Goal: Task Accomplishment & Management: Manage account settings

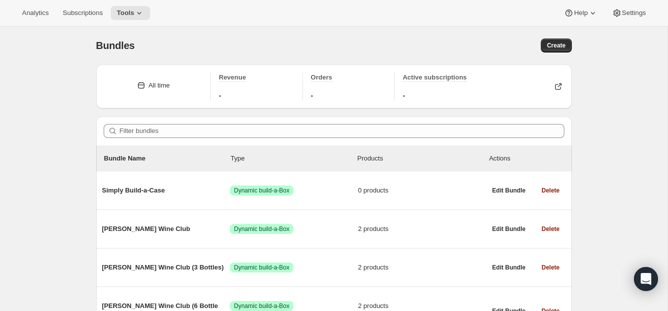
scroll to position [95, 0]
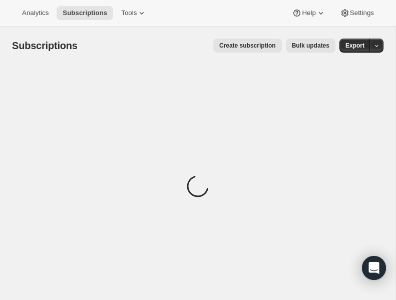
drag, startPoint x: 393, startPoint y: 291, endPoint x: 517, endPoint y: 268, distance: 126.3
click at [395, 268] on html "Analytics Subscriptions Tools Help Settings Skip to content Subscriptions. This…" at bounding box center [198, 150] width 396 height 300
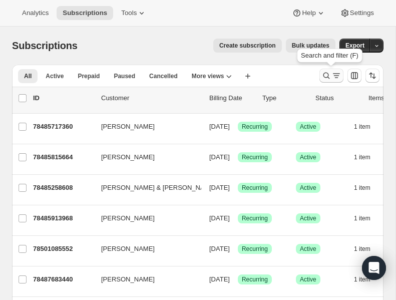
click at [326, 74] on icon "Search and filter results" at bounding box center [326, 76] width 10 height 10
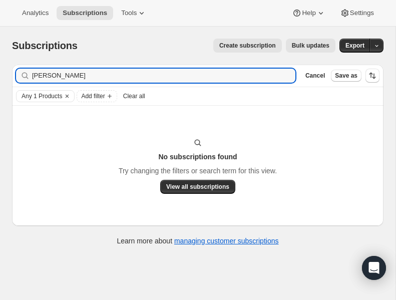
type input "peter"
click at [145, 97] on span "Clear all" at bounding box center [134, 96] width 22 height 8
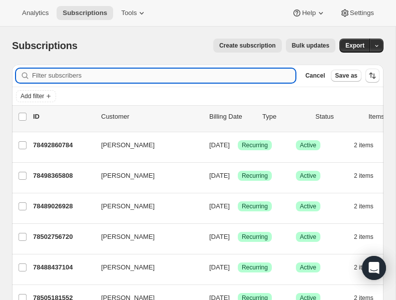
click at [52, 79] on input "Filter subscribers" at bounding box center [163, 76] width 263 height 14
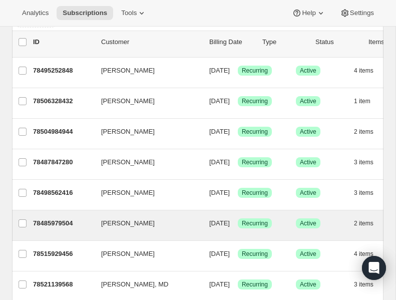
scroll to position [85, 0]
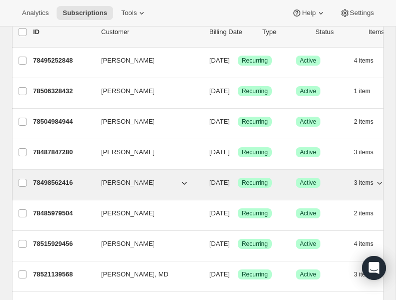
type input "peter"
click at [57, 179] on p "78498562416" at bounding box center [63, 183] width 60 height 10
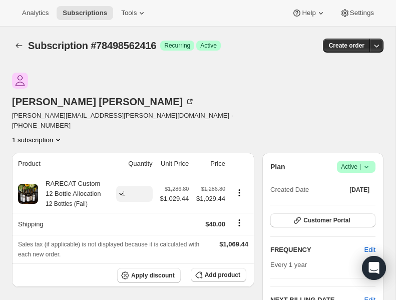
drag, startPoint x: 392, startPoint y: 291, endPoint x: 542, endPoint y: 275, distance: 150.5
click at [395, 275] on html "Analytics Subscriptions Tools Help Settings Skip to content Subscription #78498…" at bounding box center [198, 150] width 396 height 300
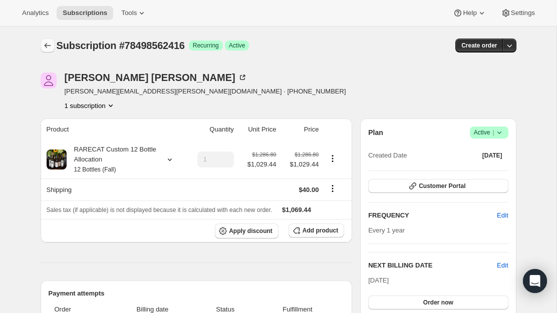
click at [49, 45] on icon "Subscriptions" at bounding box center [48, 46] width 10 height 10
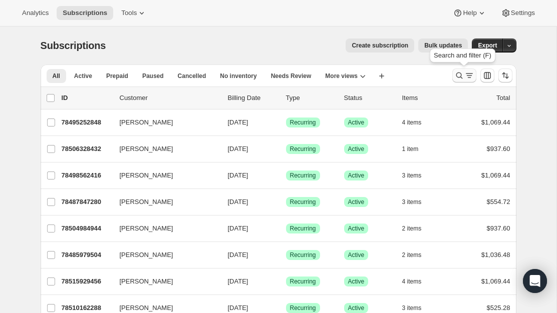
click at [395, 75] on icon "Search and filter results" at bounding box center [459, 76] width 10 height 10
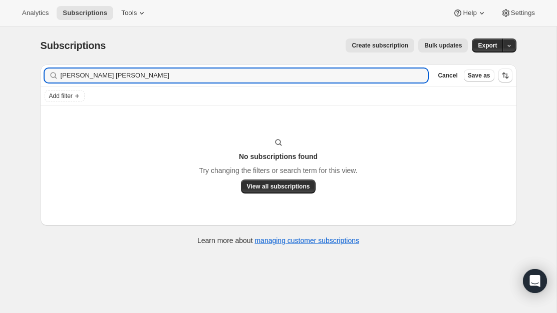
drag, startPoint x: 97, startPoint y: 77, endPoint x: 22, endPoint y: 73, distance: 75.7
click at [22, 73] on div "Subscriptions. This page is ready Subscriptions Create subscription Bulk update…" at bounding box center [278, 183] width 556 height 313
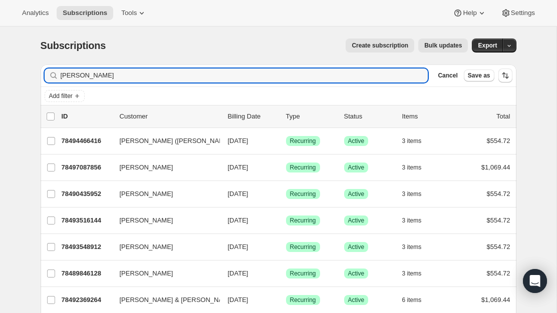
drag, startPoint x: 86, startPoint y: 75, endPoint x: 6, endPoint y: 77, distance: 80.1
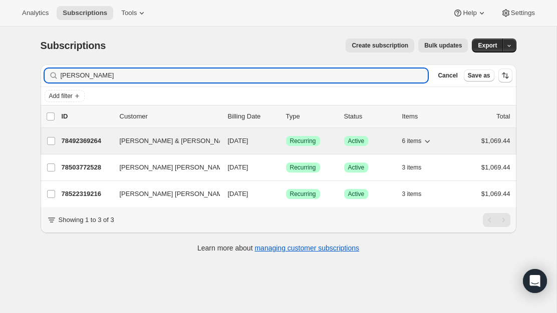
type input "wilcox"
click at [93, 139] on p "78492369264" at bounding box center [87, 141] width 50 height 10
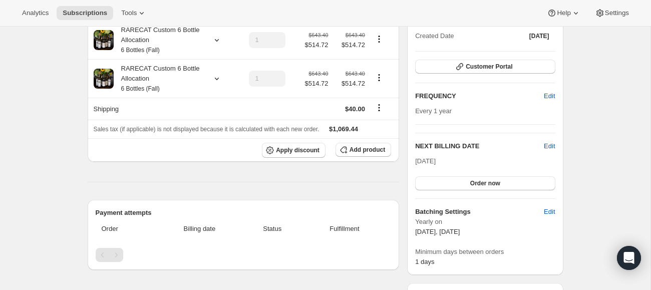
scroll to position [119, 0]
